Goal: Check status: Check status

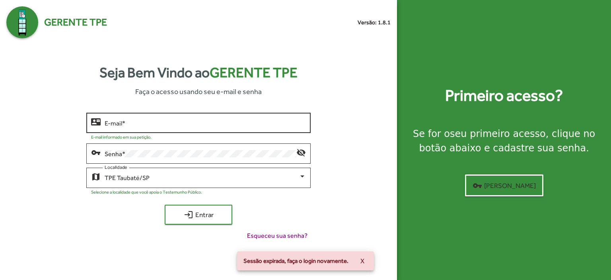
click at [125, 123] on input "E-mail *" at bounding box center [205, 122] width 201 height 7
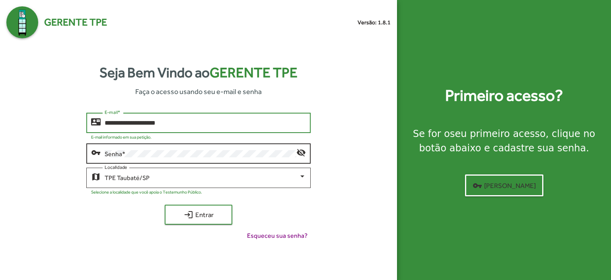
type input "**********"
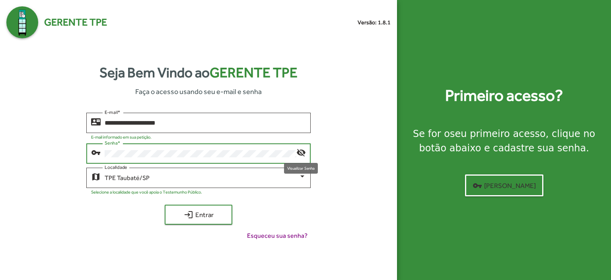
click at [302, 150] on mat-icon "visibility_off" at bounding box center [302, 152] width 10 height 10
click at [302, 150] on mat-icon "visibility" at bounding box center [302, 152] width 10 height 10
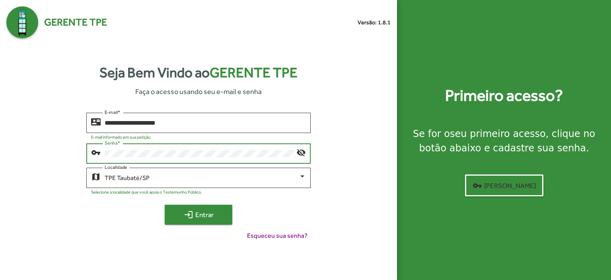
click at [209, 217] on span "login Entrar" at bounding box center [198, 214] width 53 height 14
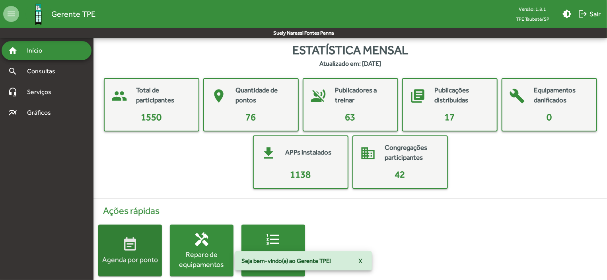
click at [142, 242] on span "event_note Agenda por ponto" at bounding box center [130, 250] width 64 height 28
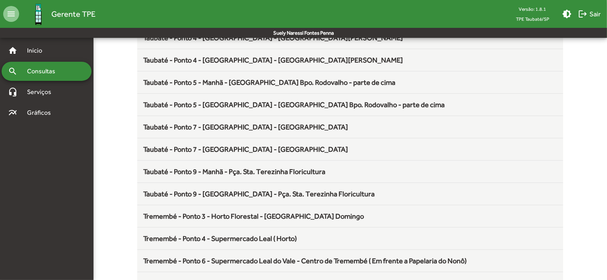
scroll to position [1049, 0]
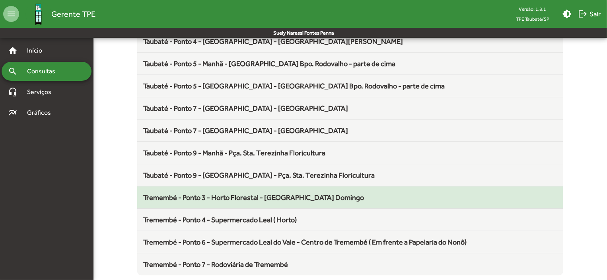
click at [259, 187] on mat-list-item "Tremembé - Ponto 3 - Horto Florestal - [GEOGRAPHIC_DATA] Domingo" at bounding box center [350, 197] width 427 height 22
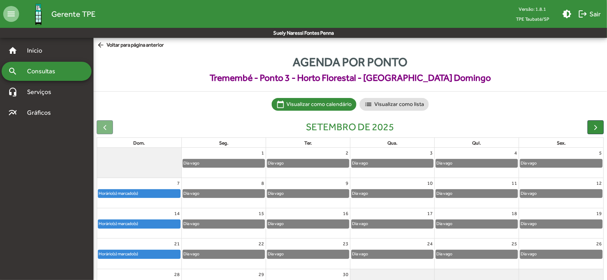
click at [172, 195] on div "Horário(s) marcado(s)" at bounding box center [139, 193] width 82 height 8
